Goal: Navigation & Orientation: Go to known website

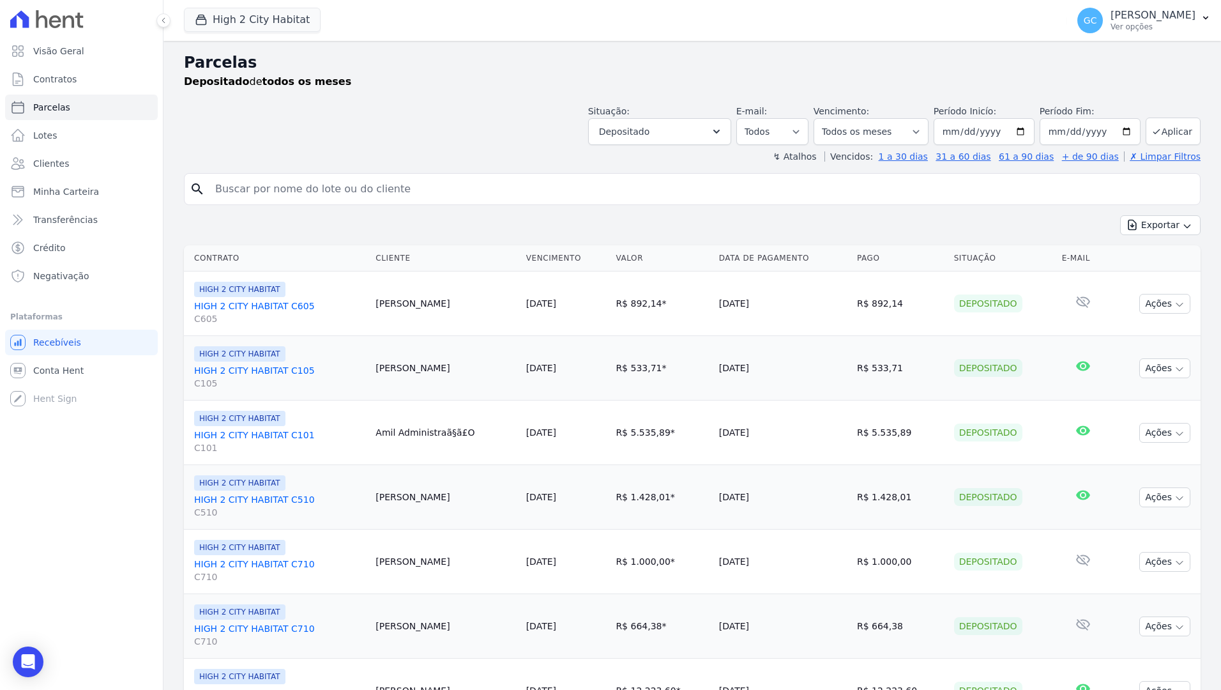
select select
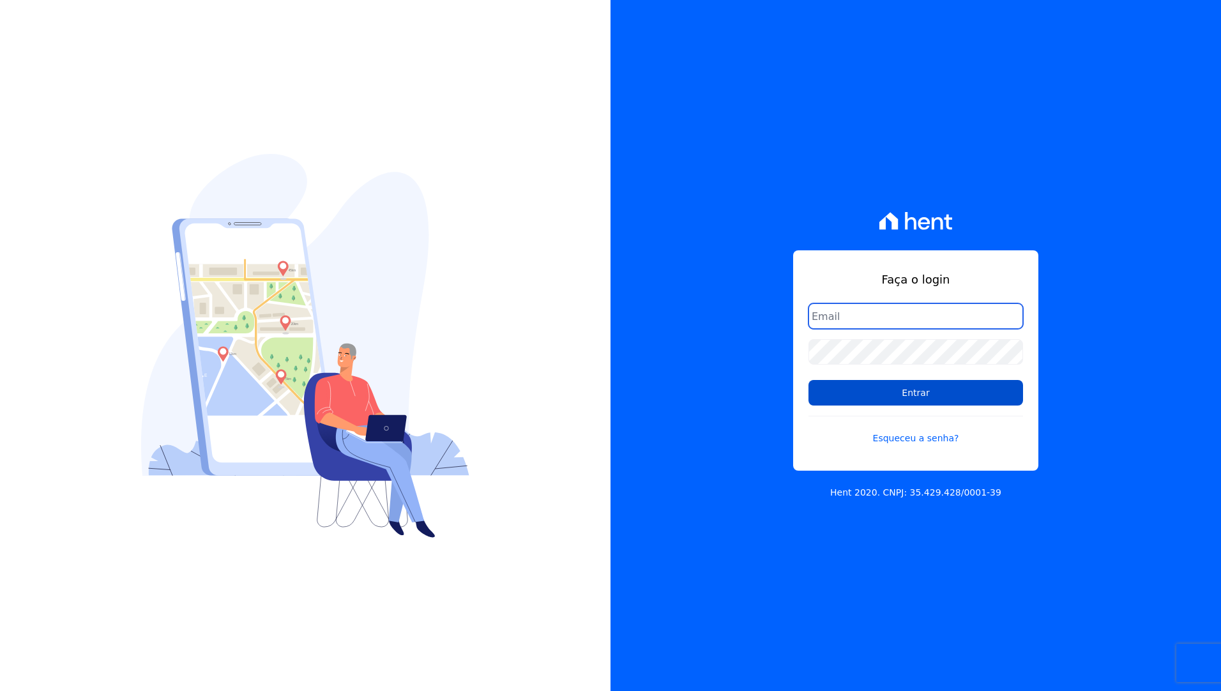
type input "[EMAIL_ADDRESS][DOMAIN_NAME]"
click at [920, 398] on input "Entrar" at bounding box center [916, 393] width 215 height 26
